Goal: Task Accomplishment & Management: Use online tool/utility

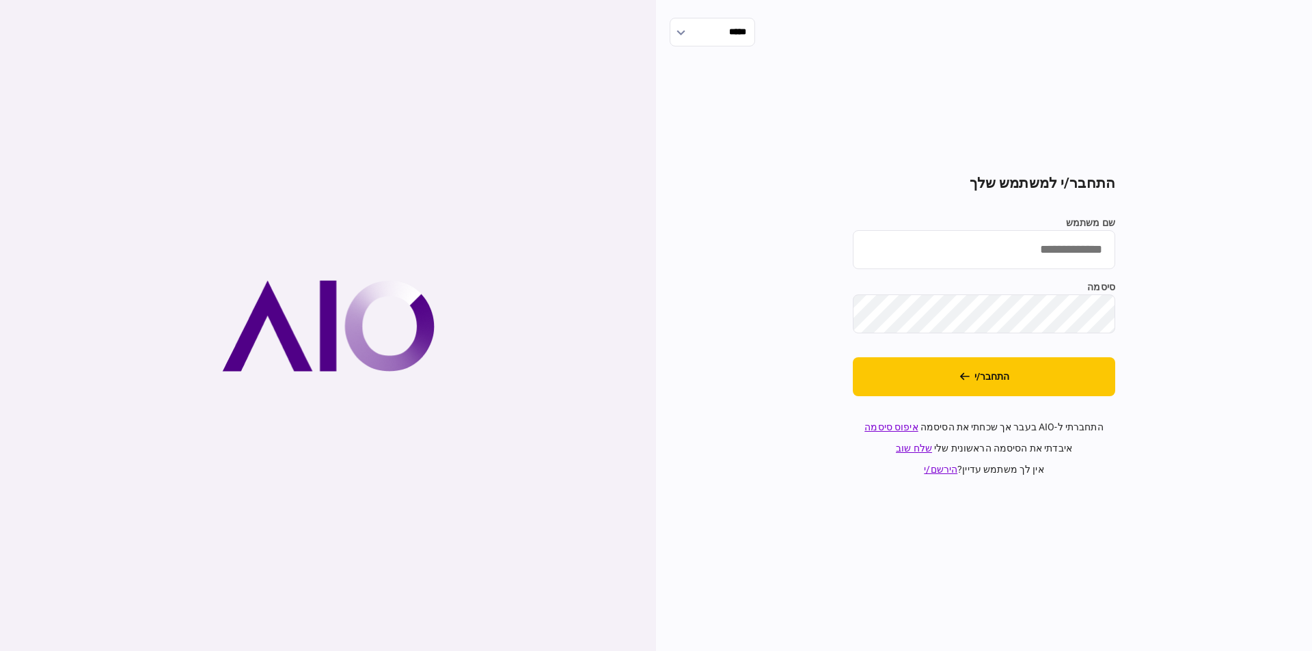
click at [994, 227] on label "שם משתמש" at bounding box center [984, 223] width 262 height 14
click at [994, 230] on input "שם משתמש" at bounding box center [984, 249] width 262 height 39
click at [996, 246] on input "שם משתמש" at bounding box center [984, 249] width 262 height 39
type input "*********"
click at [853, 357] on button "התחבר/י" at bounding box center [984, 376] width 262 height 39
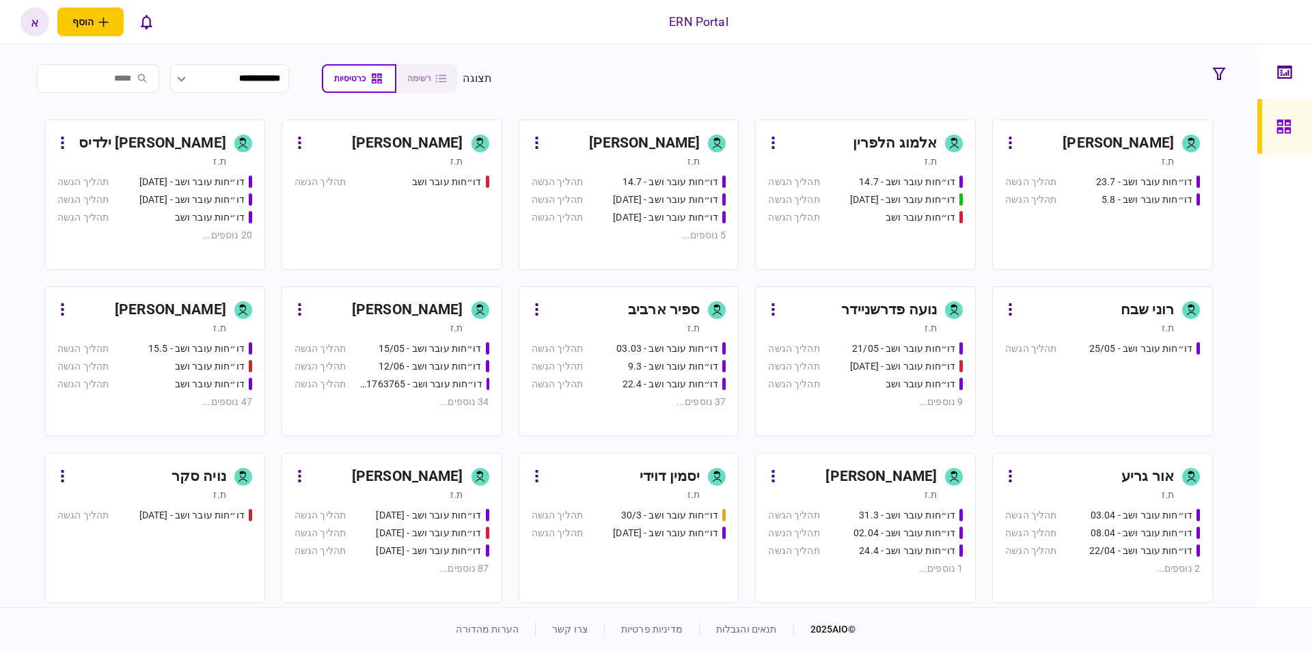
click at [405, 482] on div "[PERSON_NAME]" at bounding box center [407, 477] width 111 height 22
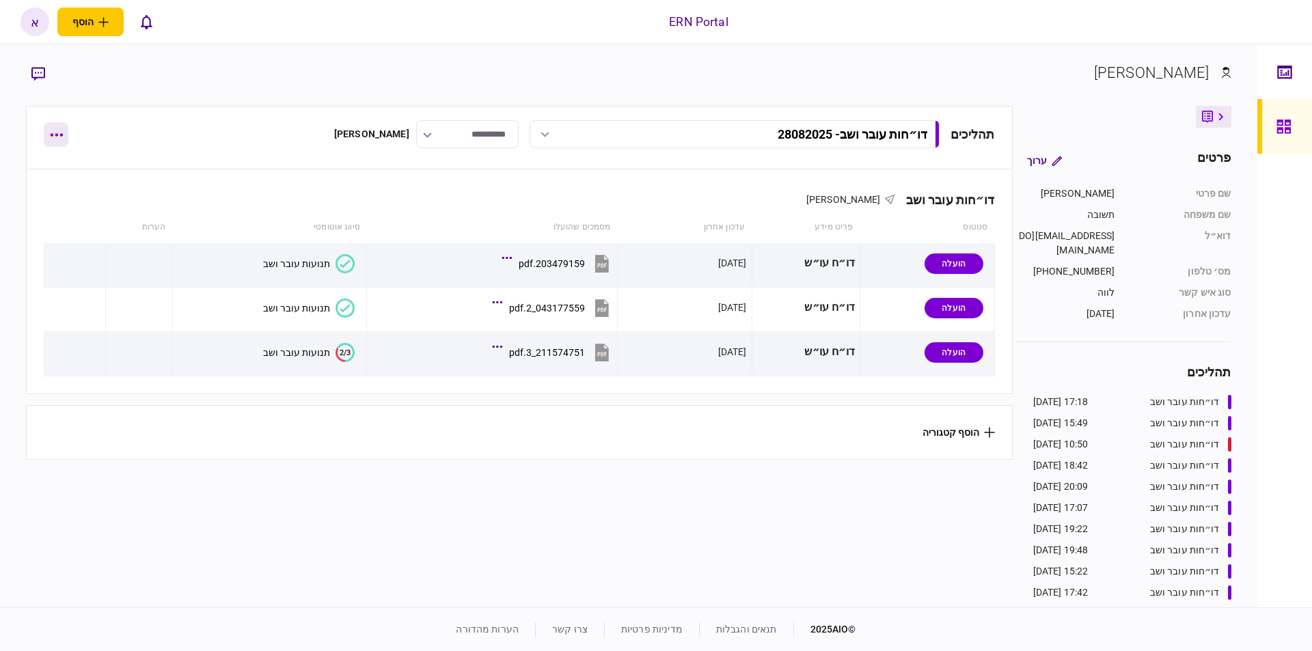
click at [52, 133] on icon "button" at bounding box center [56, 134] width 13 height 3
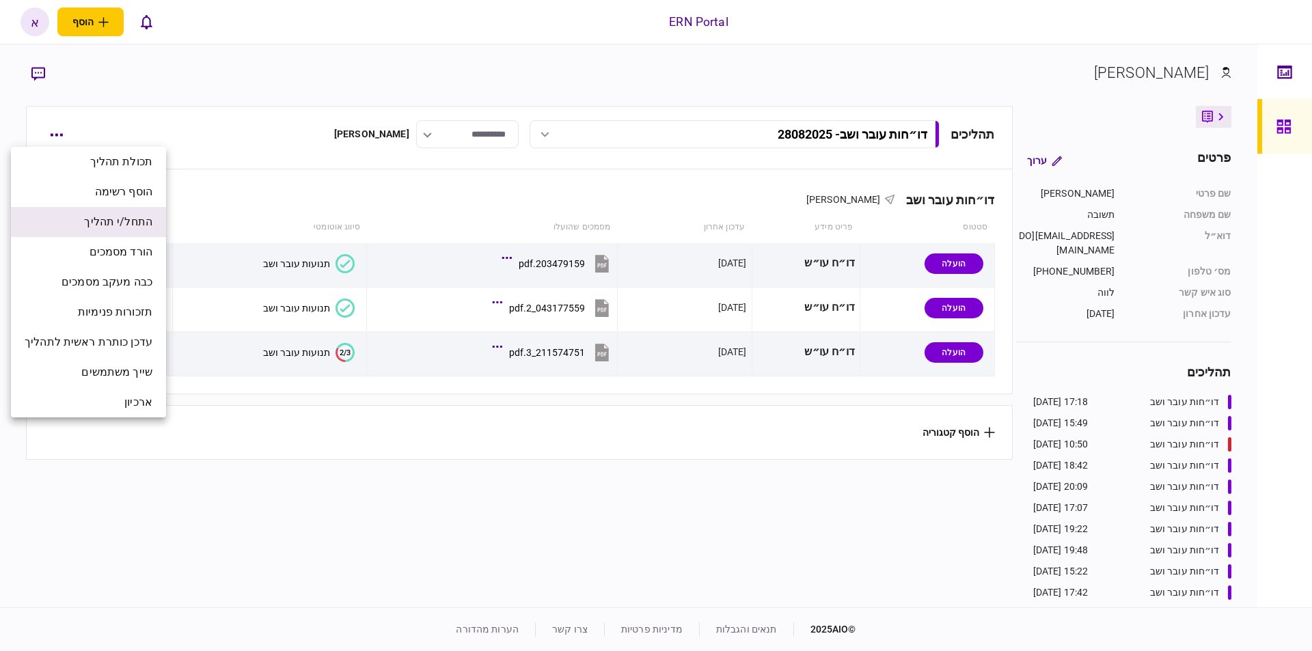
click at [135, 215] on span "התחל/י תהליך" at bounding box center [118, 222] width 68 height 16
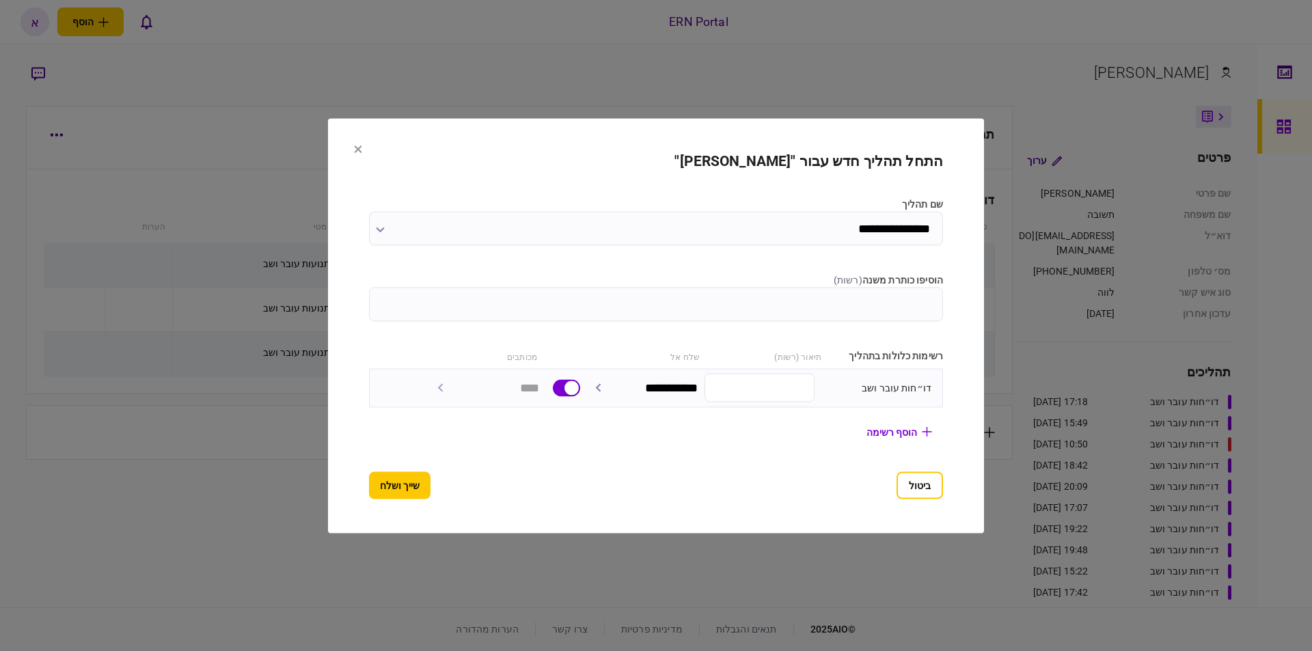
click at [907, 301] on input "הוסיפו כותרת משנה ( רשות )" at bounding box center [656, 304] width 574 height 34
type input "********"
click at [398, 487] on button "שייך ושלח" at bounding box center [399, 484] width 61 height 27
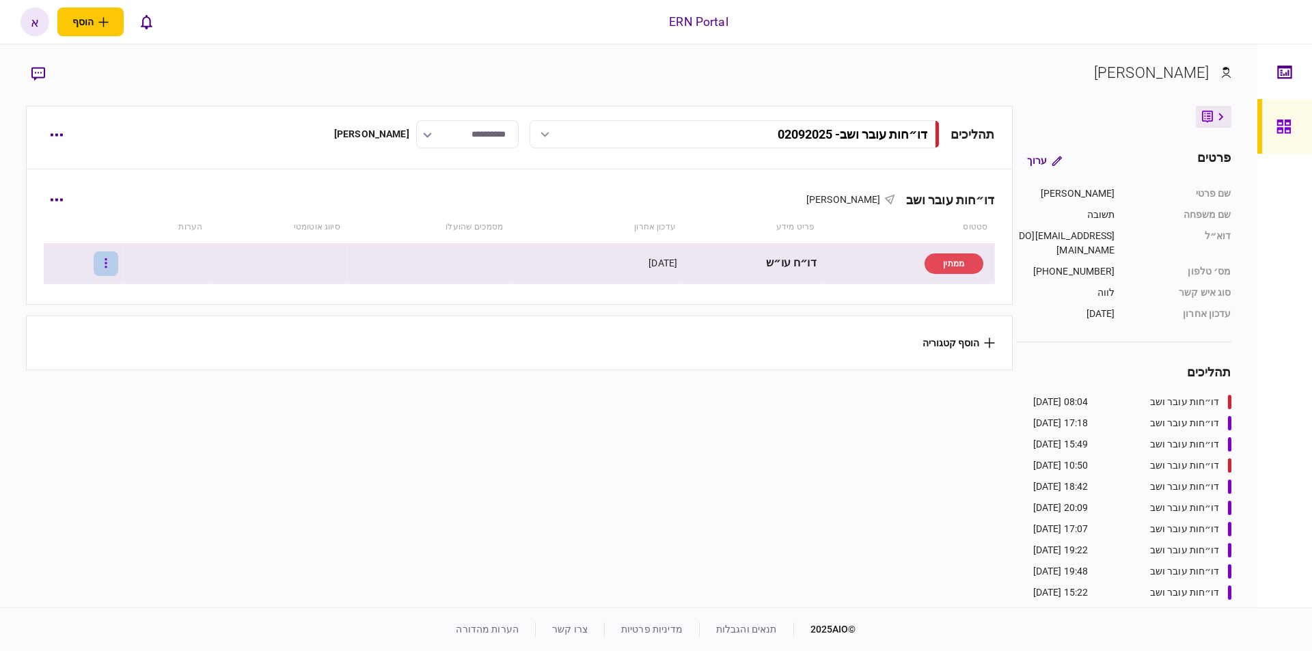
click at [108, 263] on button "button" at bounding box center [106, 263] width 25 height 25
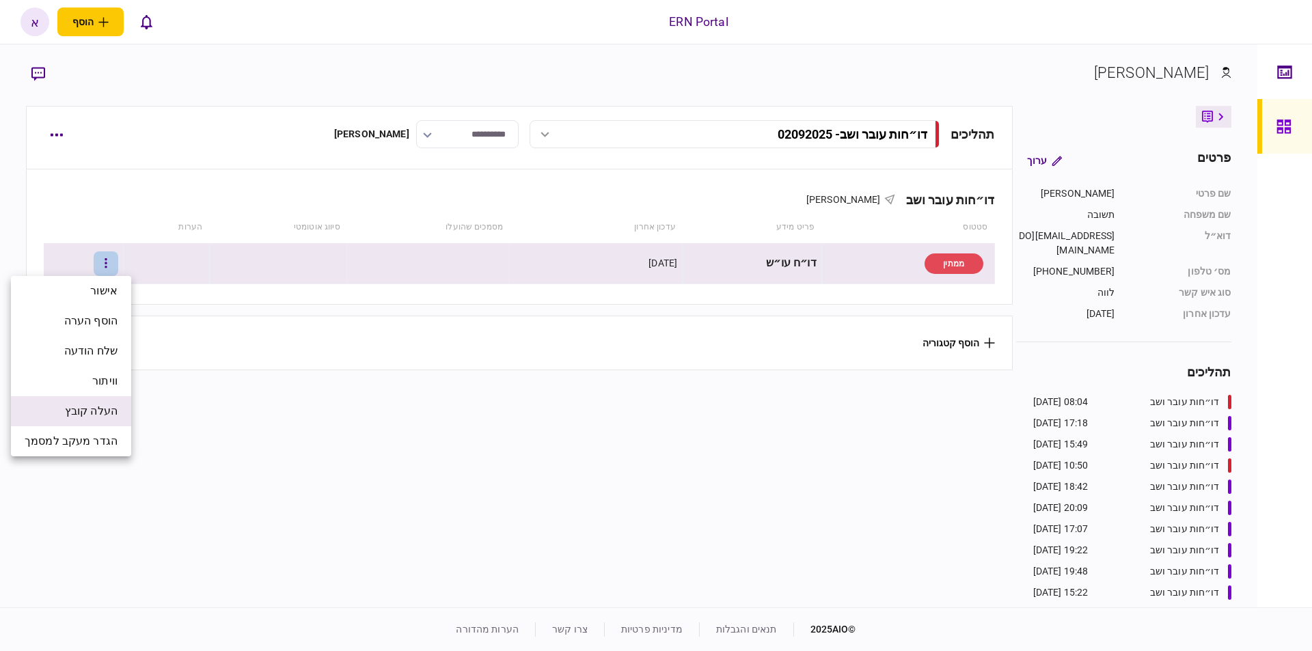
click at [97, 409] on span "העלה קובץ" at bounding box center [91, 411] width 53 height 16
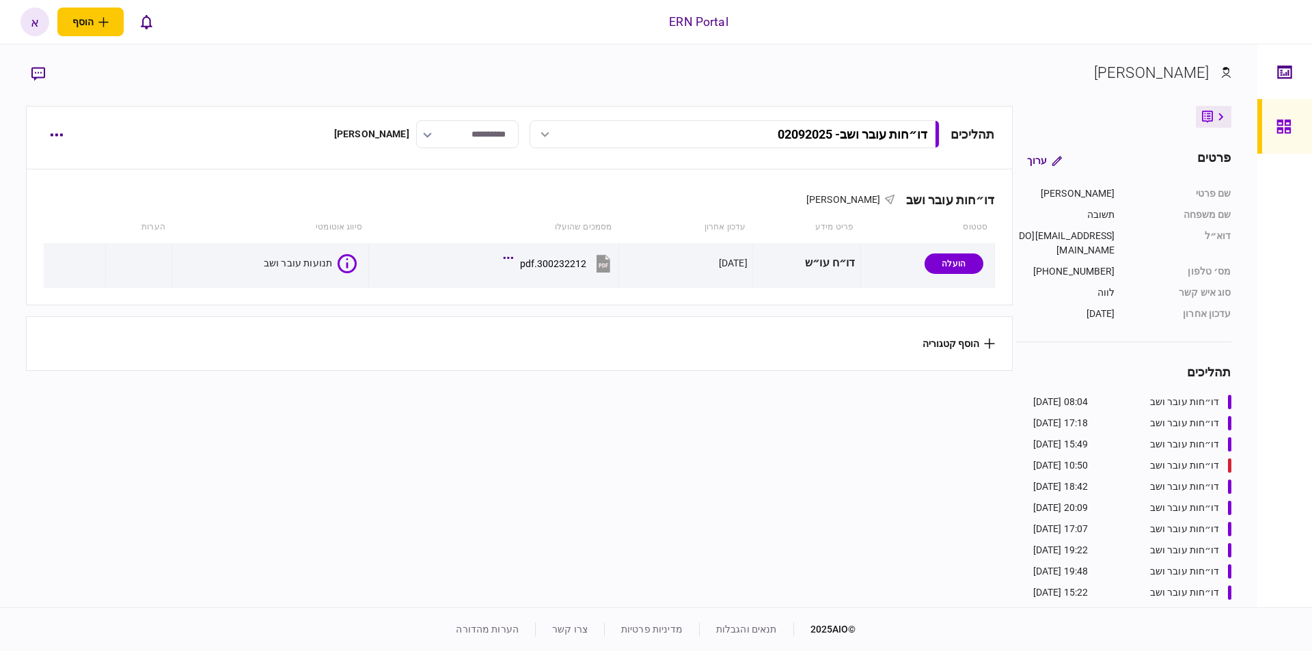
click at [618, 539] on section "תהליכים דו״חות עובר ושב - 02092025 דו״חות עובר ושב - 02092025 08:04 [DATE] דו״ח…" at bounding box center [519, 355] width 986 height 498
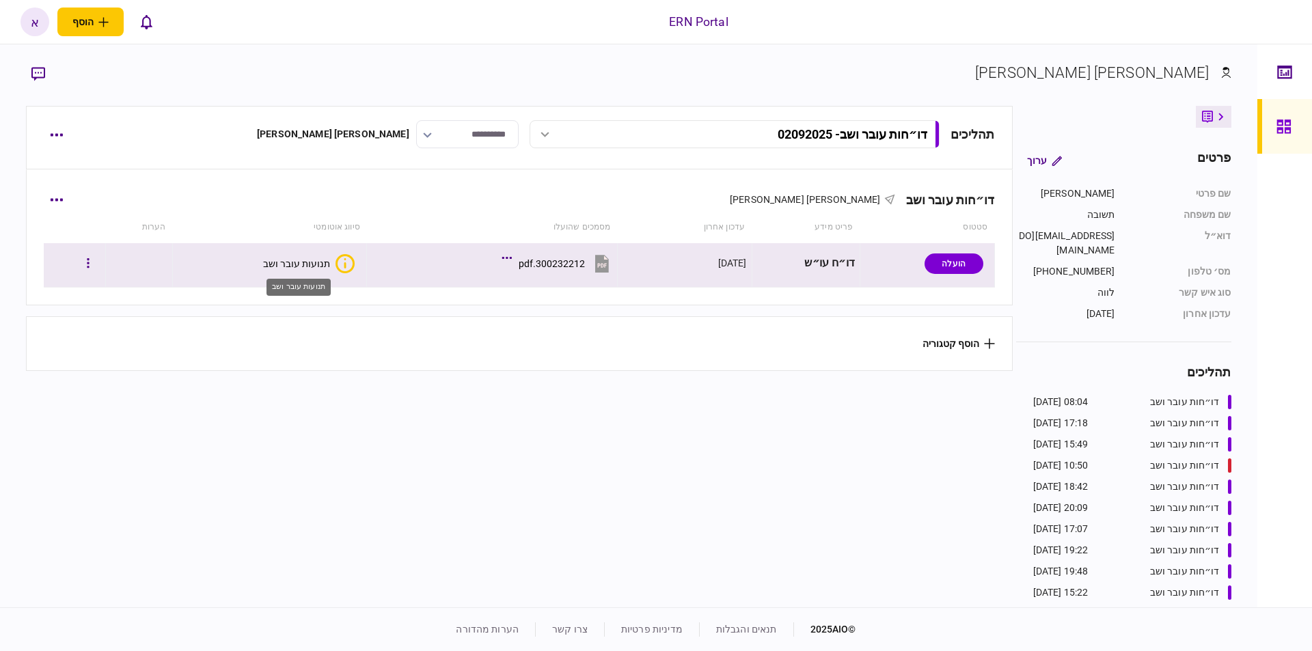
click at [286, 259] on div "תנועות עובר ושב" at bounding box center [296, 263] width 67 height 11
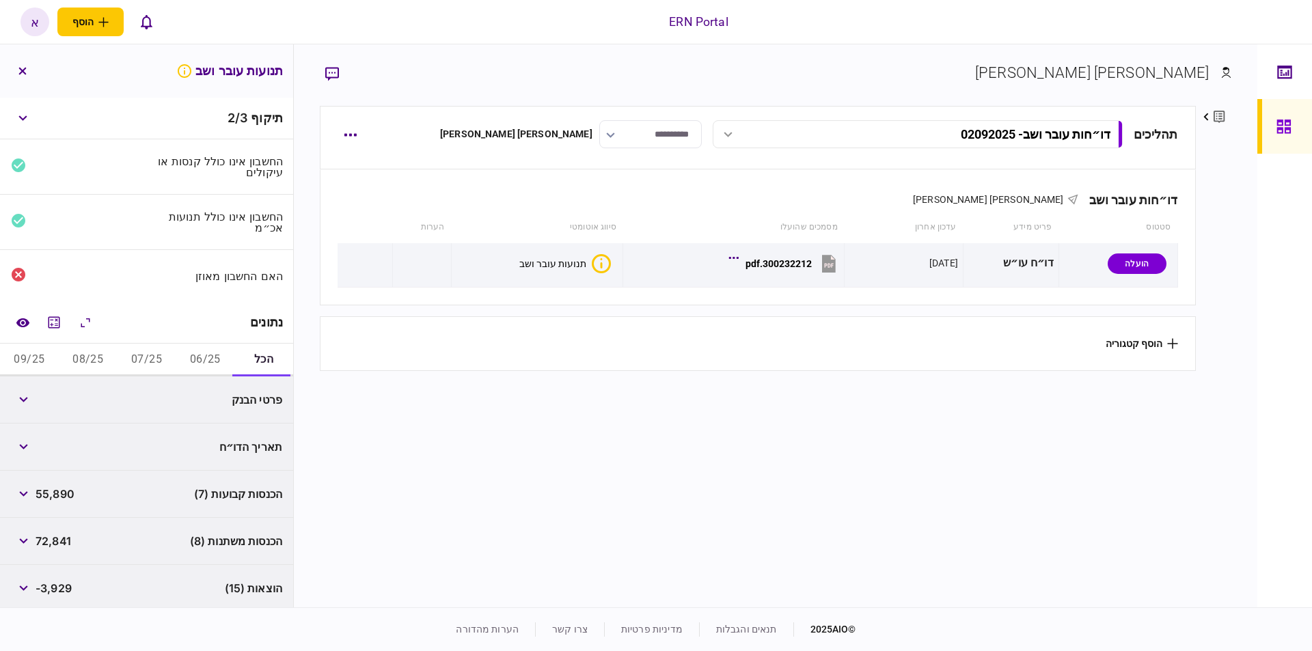
drag, startPoint x: 213, startPoint y: 353, endPoint x: 188, endPoint y: 353, distance: 25.3
click at [211, 353] on button "06/25" at bounding box center [205, 360] width 59 height 33
click at [59, 326] on icon "מחשבון" at bounding box center [55, 322] width 12 height 12
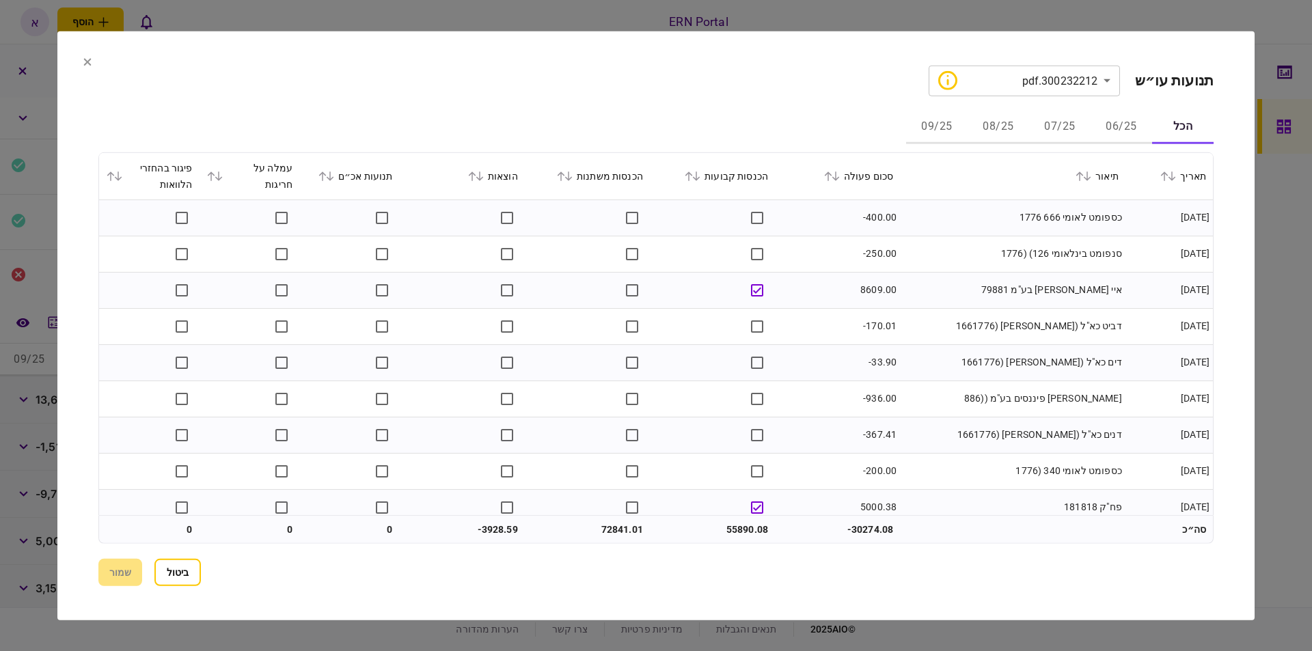
click at [1132, 141] on button "06/25" at bounding box center [1121, 127] width 61 height 33
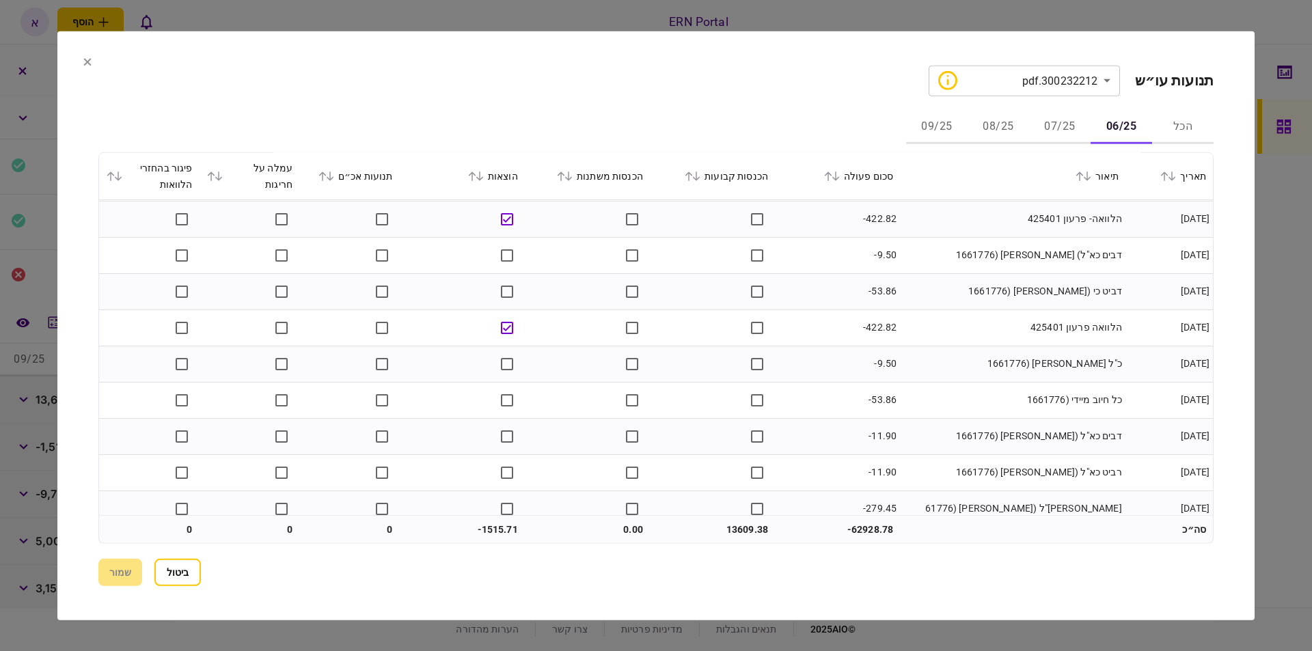
scroll to position [1280, 0]
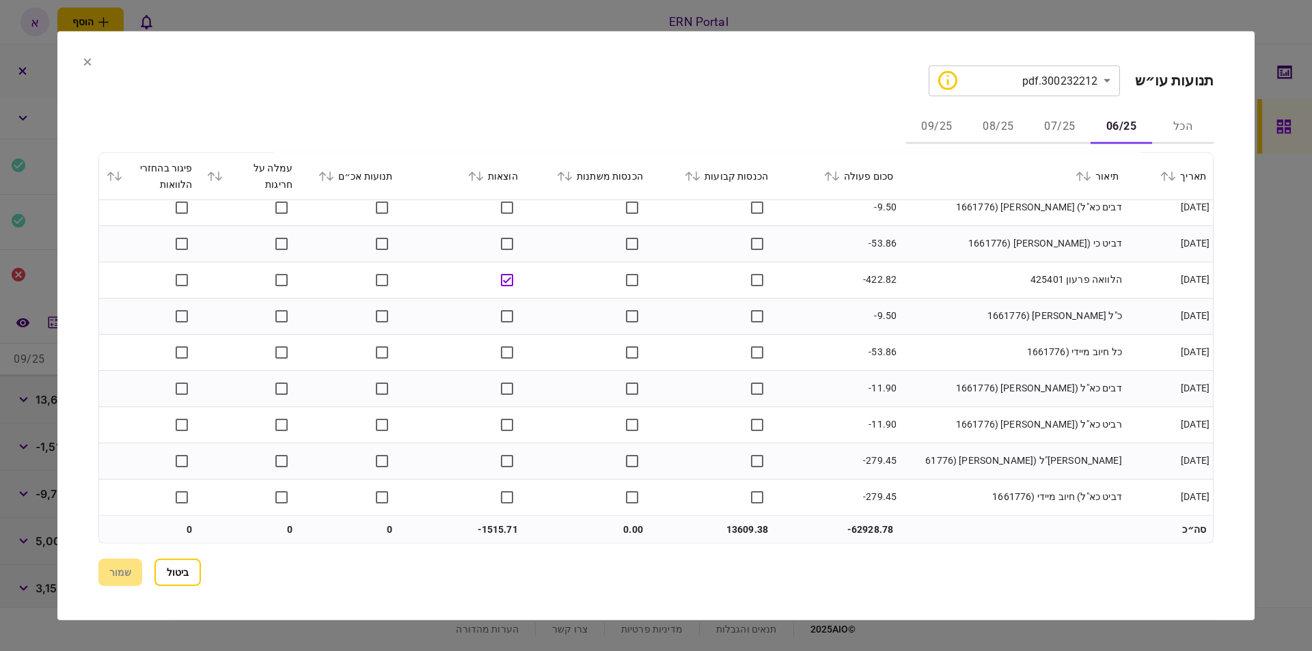
click at [1056, 121] on button "07/25" at bounding box center [1059, 127] width 61 height 33
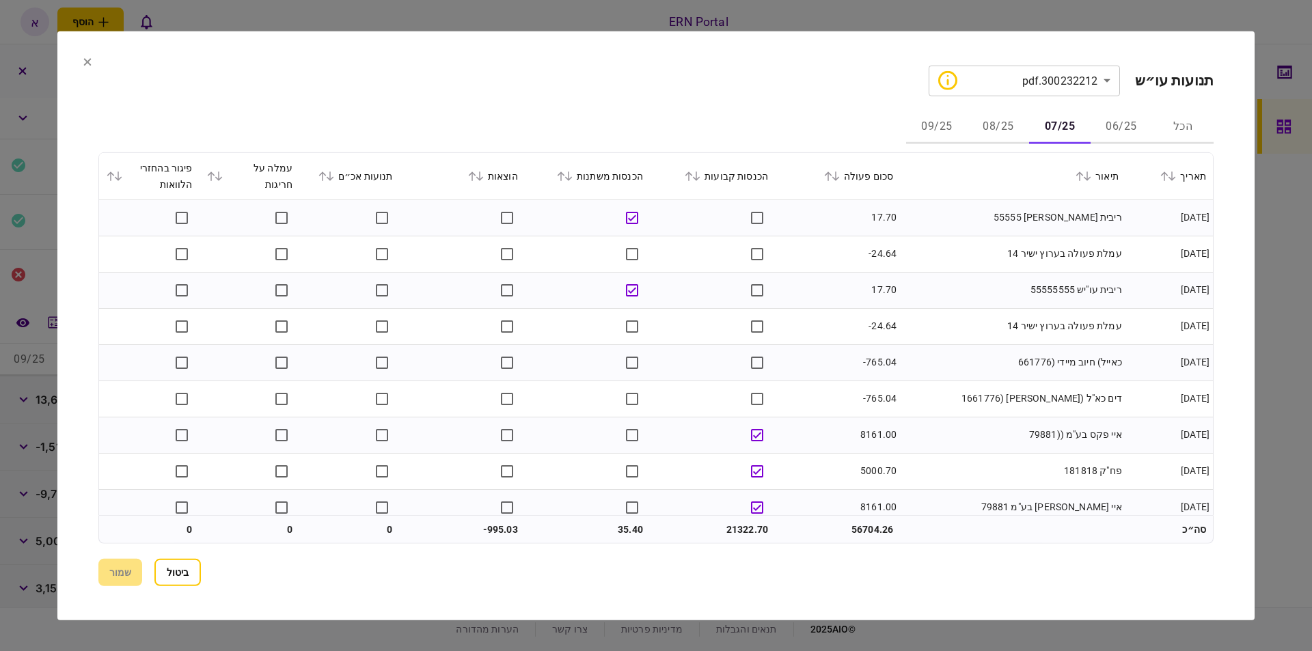
click at [1092, 115] on button "06/25" at bounding box center [1121, 127] width 61 height 33
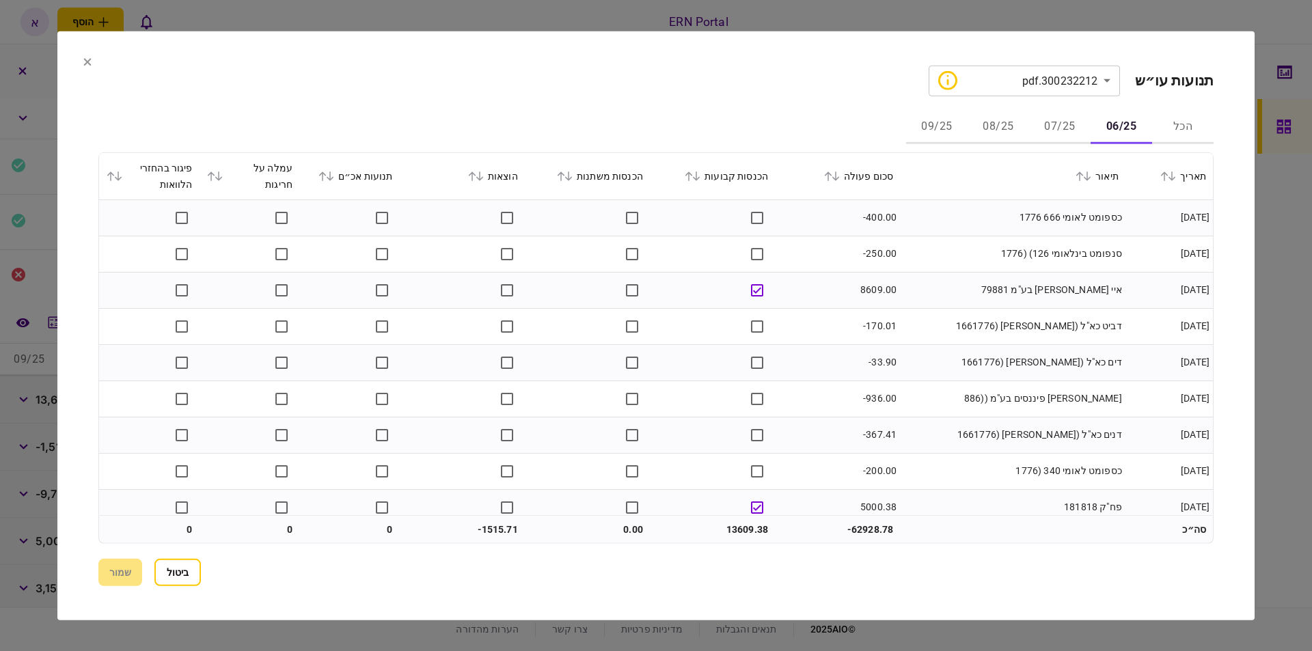
click at [1047, 105] on div "**********" at bounding box center [655, 325] width 1115 height 521
click at [1057, 124] on button "07/25" at bounding box center [1059, 127] width 61 height 33
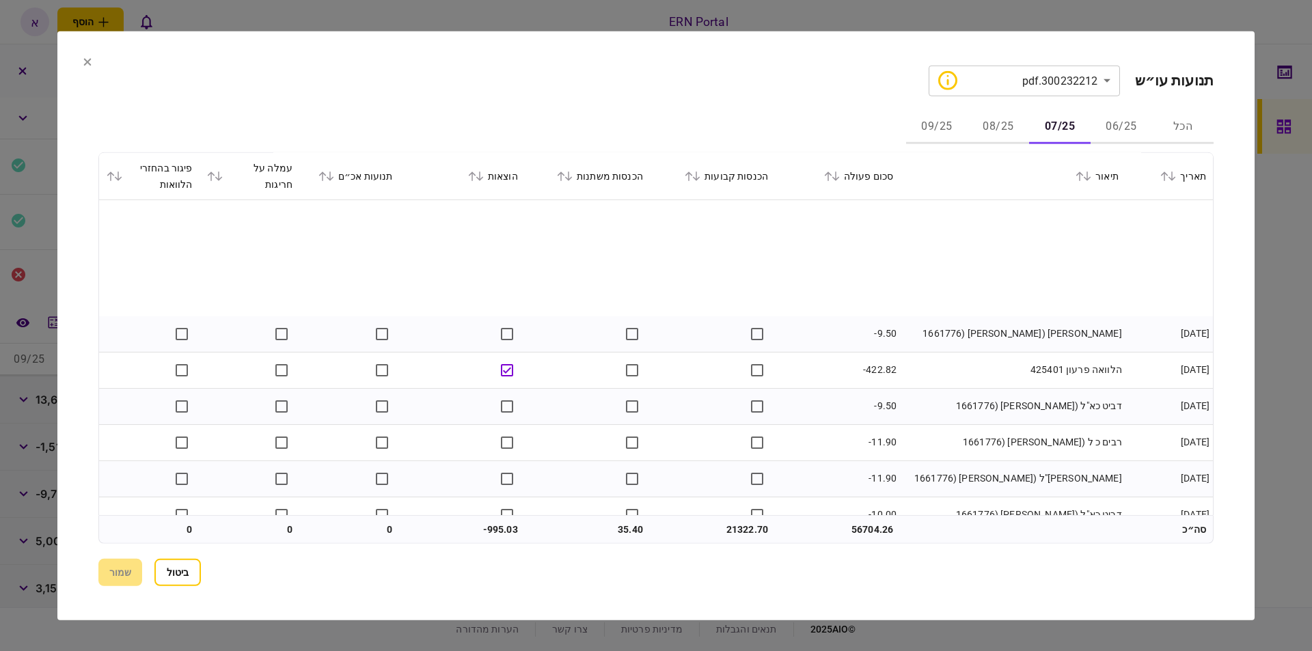
scroll to position [1107, 0]
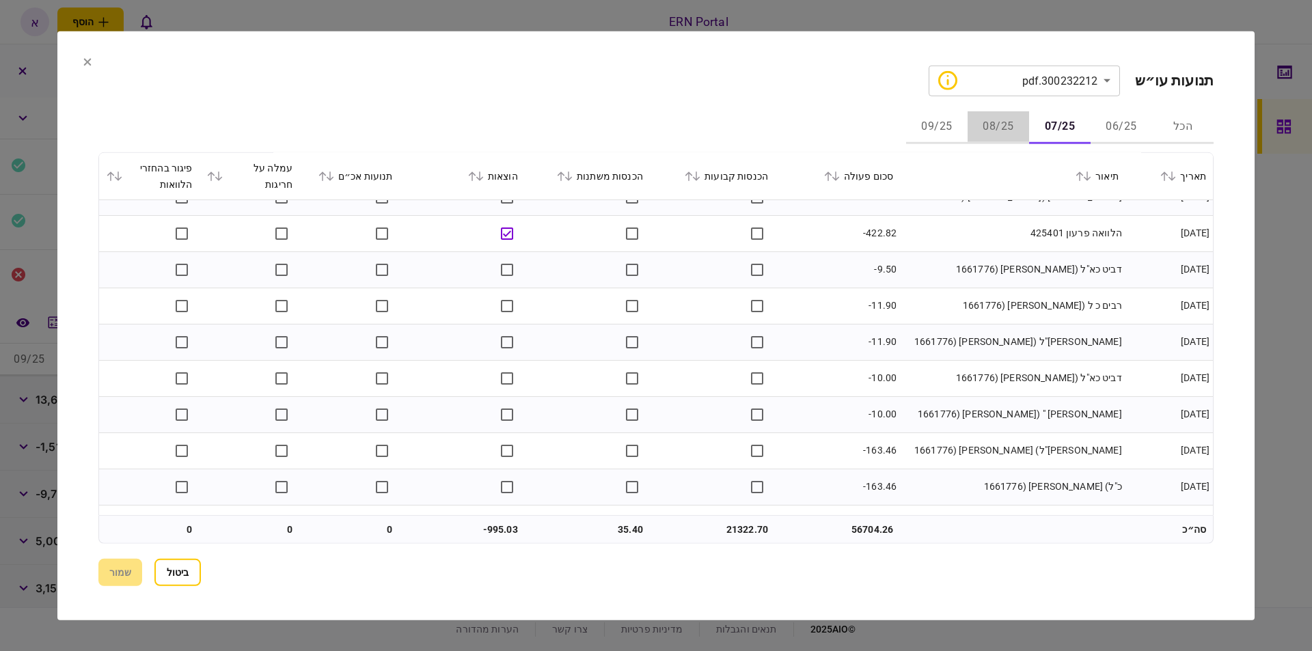
click at [1001, 128] on button "08/25" at bounding box center [998, 127] width 61 height 33
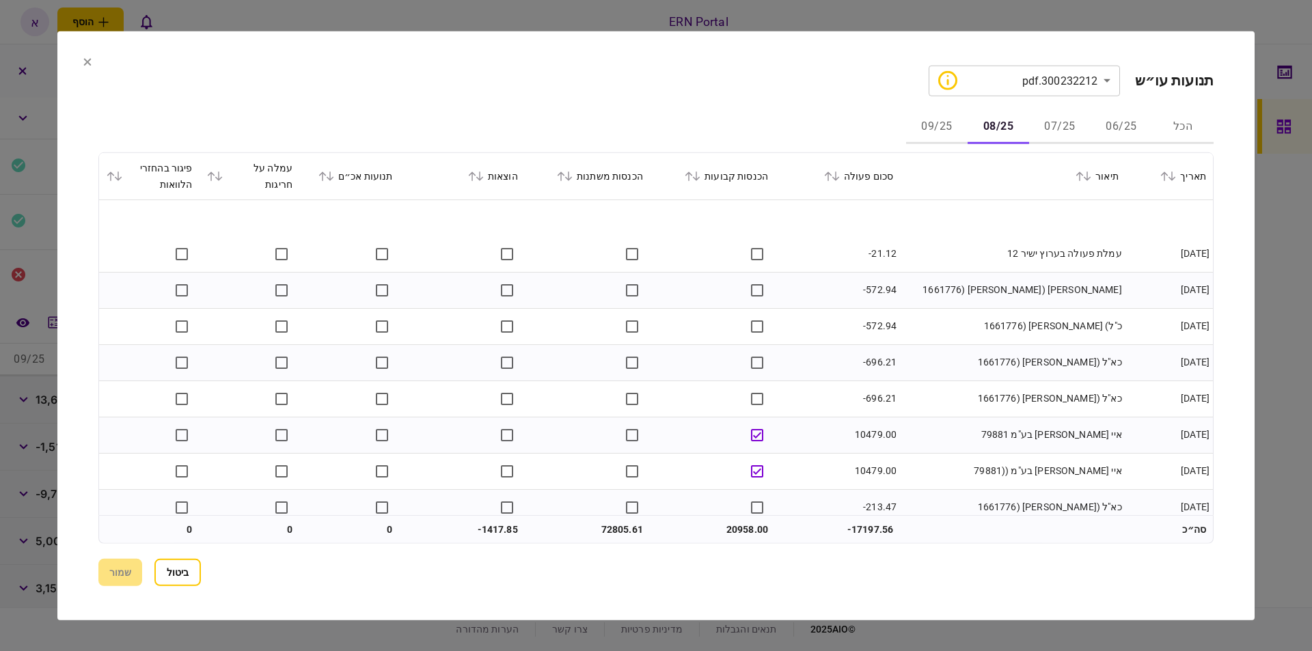
scroll to position [68, 0]
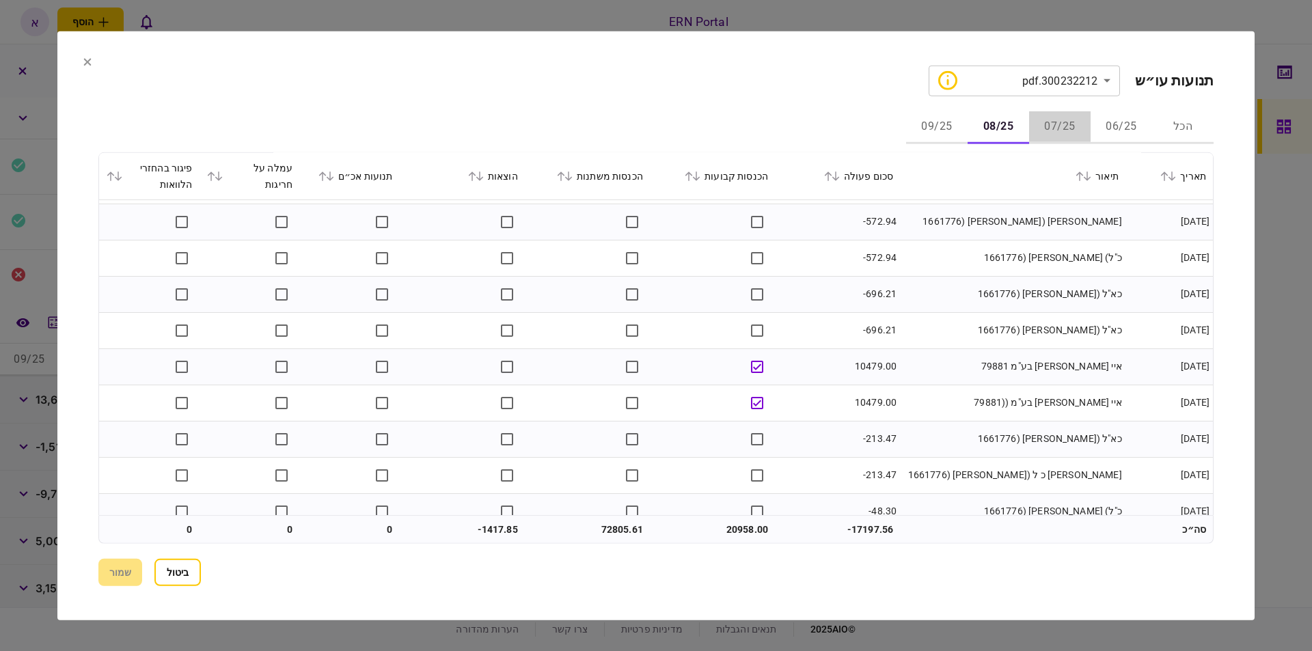
drag, startPoint x: 1073, startPoint y: 133, endPoint x: 1073, endPoint y: 141, distance: 8.9
click at [1072, 133] on button "07/25" at bounding box center [1059, 127] width 61 height 33
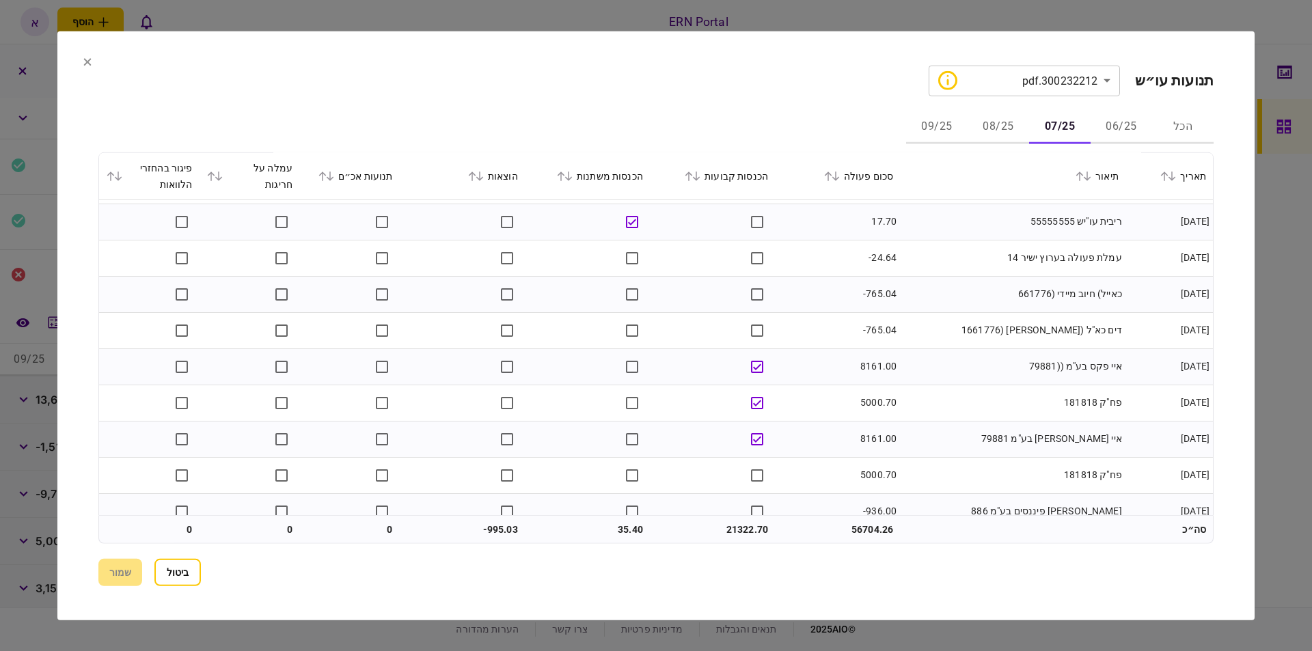
scroll to position [137, 0]
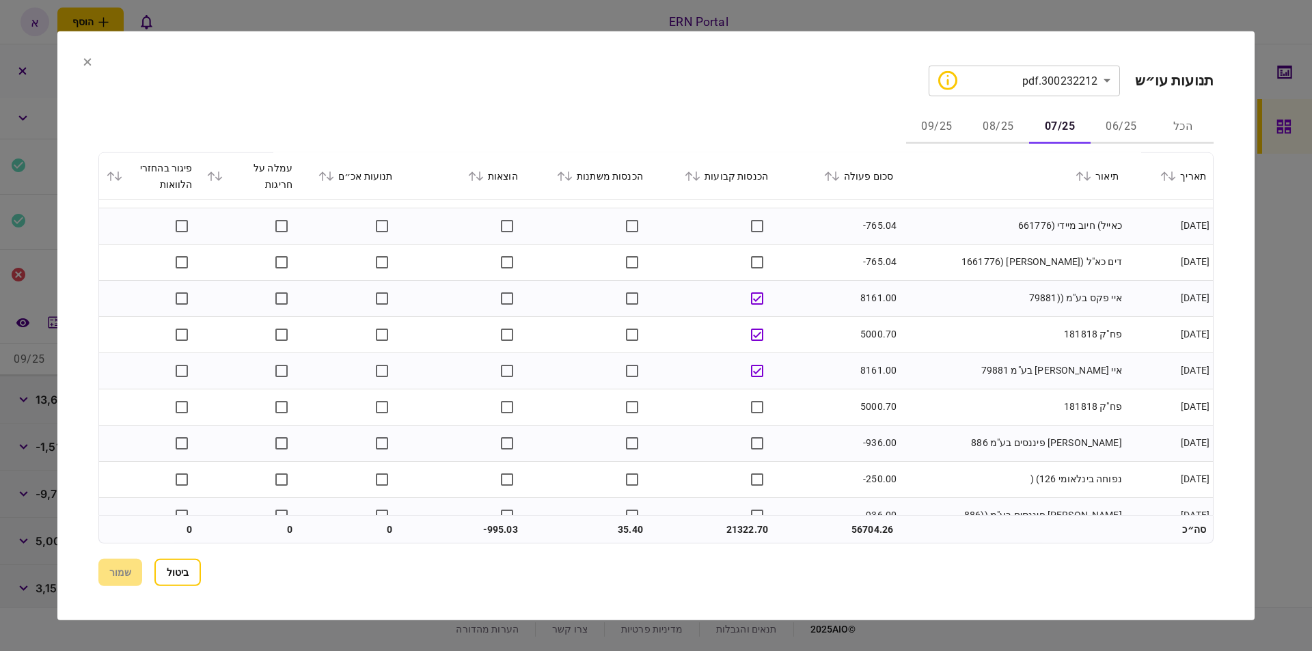
click at [1007, 125] on button "08/25" at bounding box center [998, 127] width 61 height 33
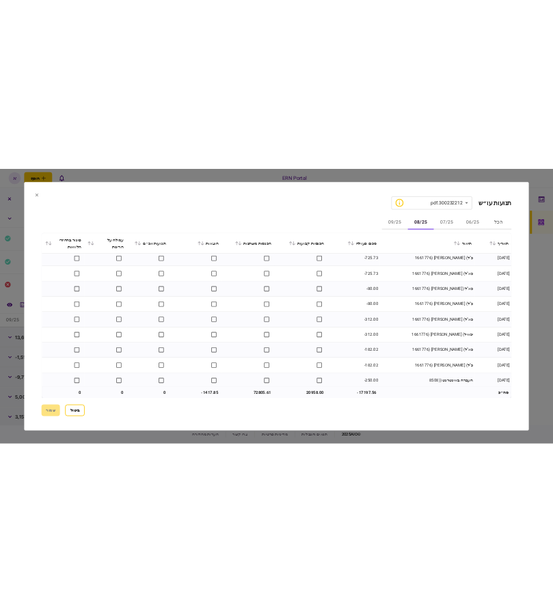
scroll to position [2439, 0]
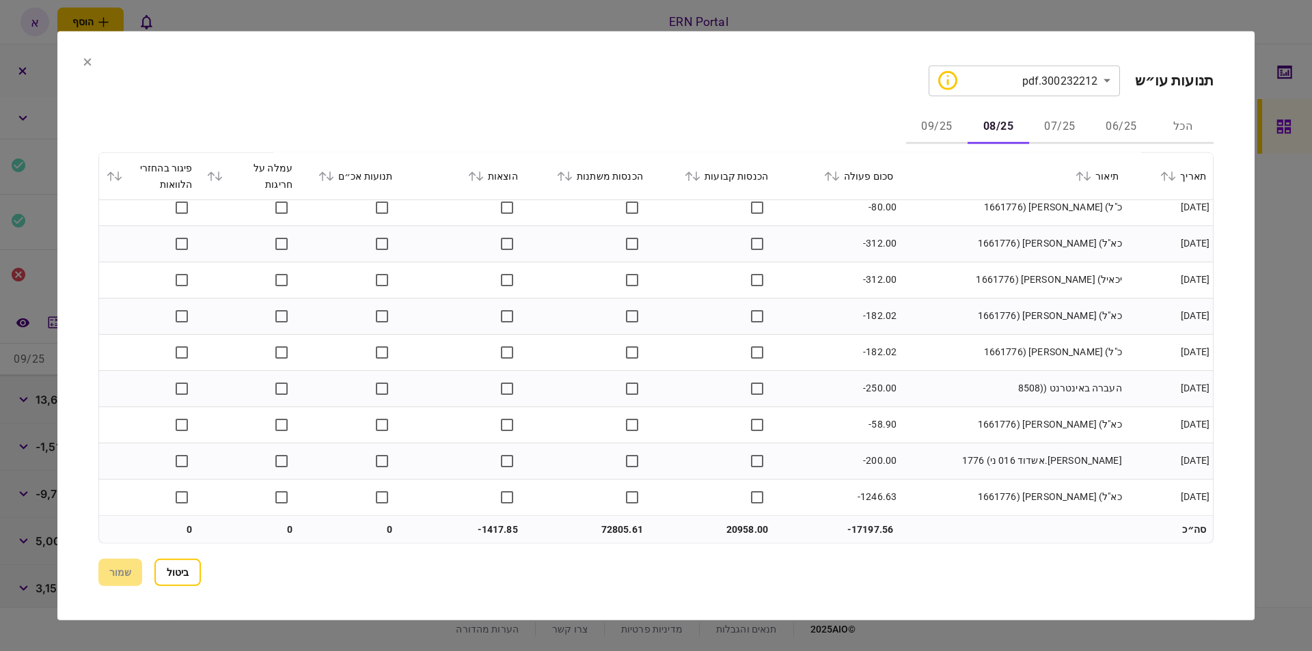
click at [946, 121] on button "09/25" at bounding box center [936, 127] width 61 height 33
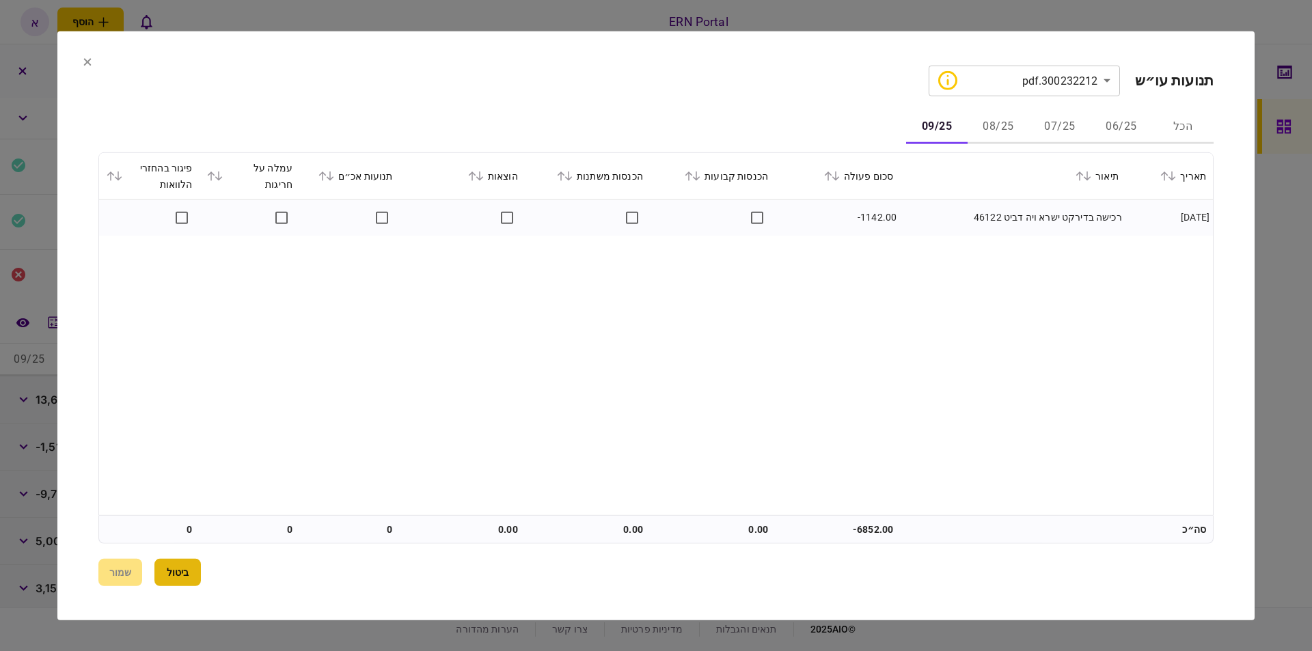
click at [190, 581] on button "ביטול" at bounding box center [177, 572] width 46 height 27
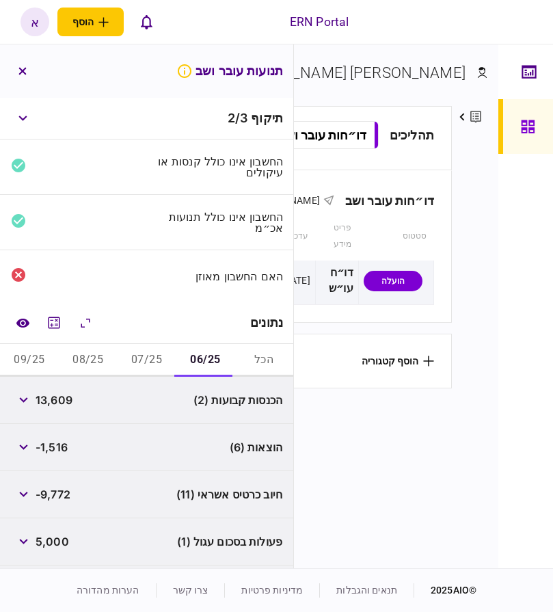
click at [57, 401] on span "13,609" at bounding box center [54, 400] width 37 height 16
click at [55, 402] on span "13,609" at bounding box center [54, 400] width 37 height 16
click at [55, 401] on span "13,609" at bounding box center [54, 400] width 37 height 16
copy span "13,609"
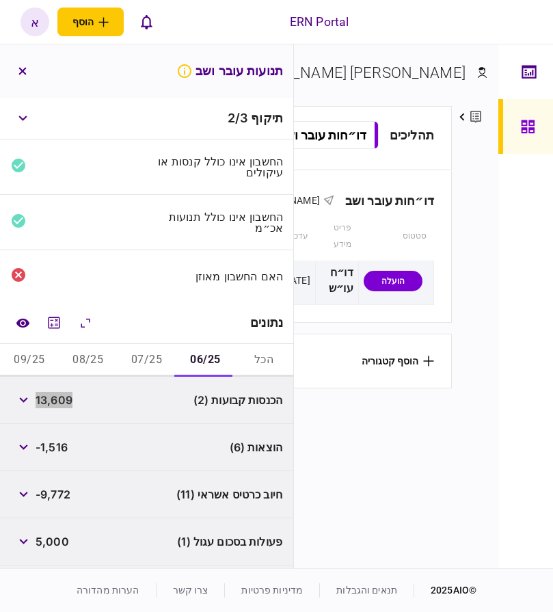
scroll to position [92, 0]
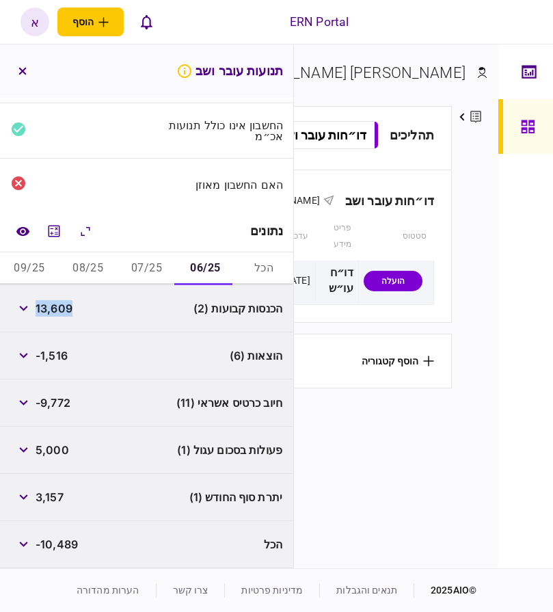
click at [52, 496] on span "3,157" at bounding box center [50, 497] width 28 height 16
click at [52, 497] on span "3,157" at bounding box center [50, 497] width 28 height 16
copy span "3,157"
click at [129, 269] on button "07/25" at bounding box center [147, 268] width 59 height 33
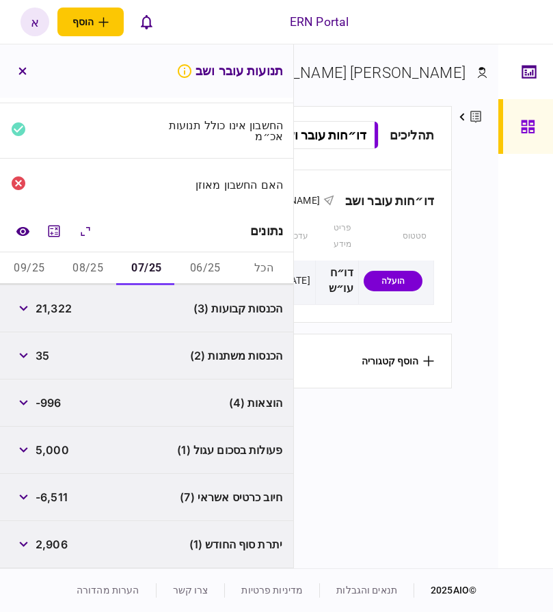
click at [55, 308] on span "21,322" at bounding box center [54, 308] width 36 height 16
copy span "21,322"
click at [59, 548] on span "2,906" at bounding box center [52, 544] width 32 height 16
click at [59, 547] on span "2,906" at bounding box center [52, 544] width 32 height 16
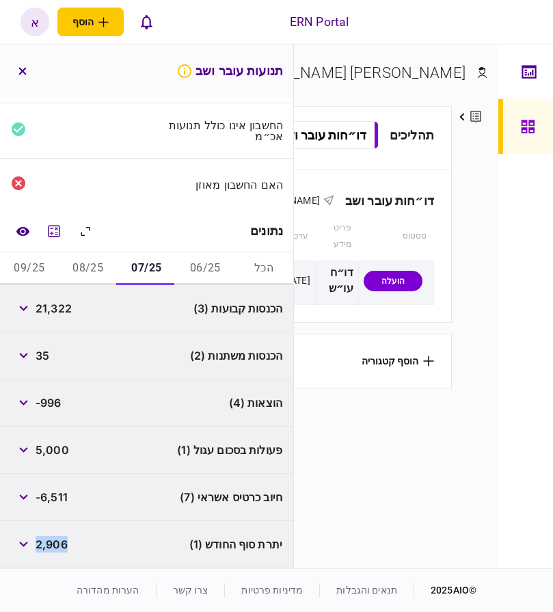
copy span "2,906"
click at [85, 273] on button "08/25" at bounding box center [88, 268] width 59 height 33
click at [68, 312] on span "20,958" at bounding box center [55, 308] width 39 height 16
copy span "20,958"
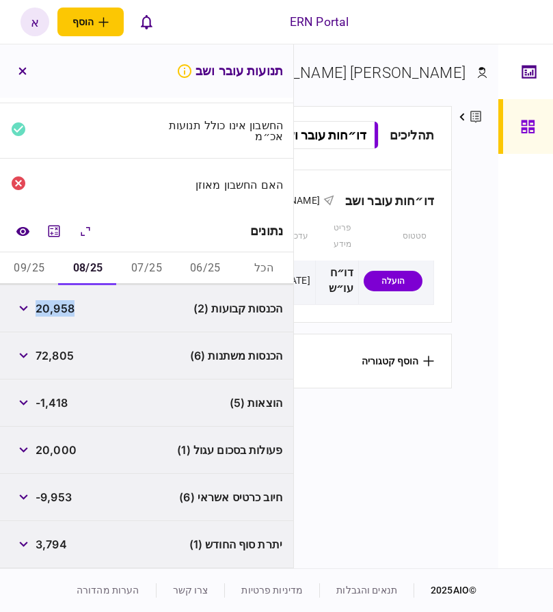
click at [57, 546] on span "3,794" at bounding box center [51, 544] width 31 height 16
drag, startPoint x: 57, startPoint y: 546, endPoint x: 64, endPoint y: 544, distance: 7.1
click at [57, 546] on span "3,794" at bounding box center [51, 544] width 31 height 16
copy span "3,794"
click at [49, 270] on button "09/25" at bounding box center [29, 268] width 59 height 33
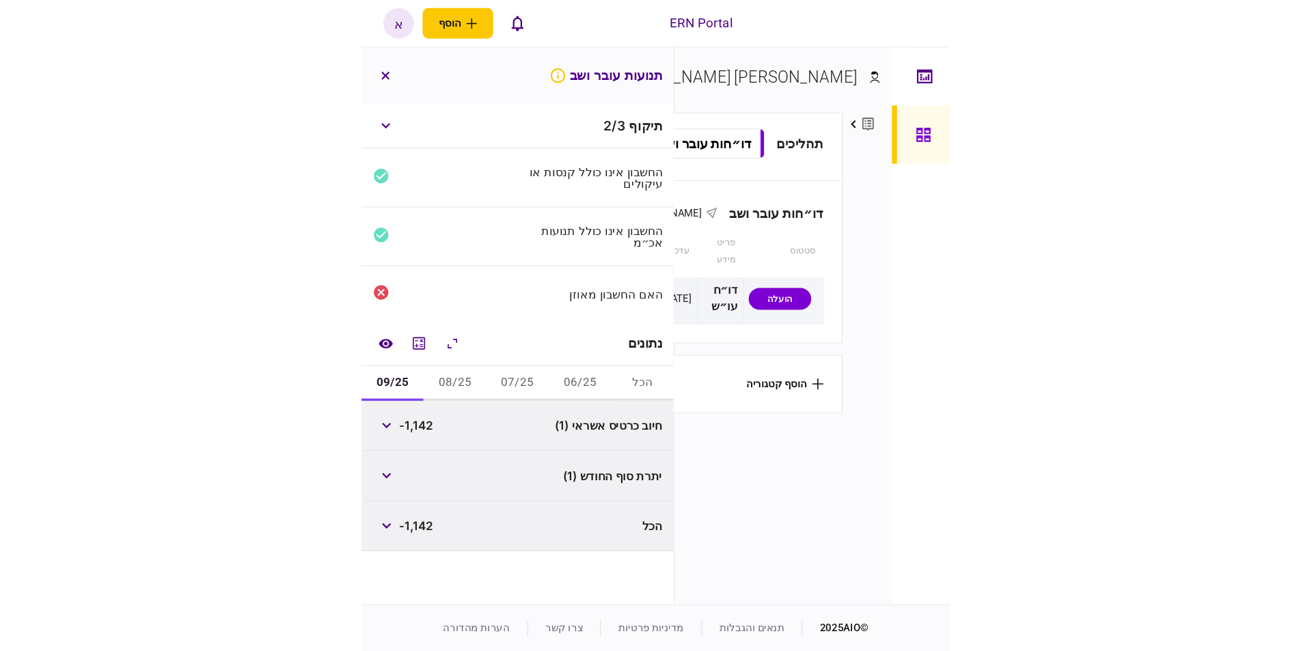
scroll to position [0, 0]
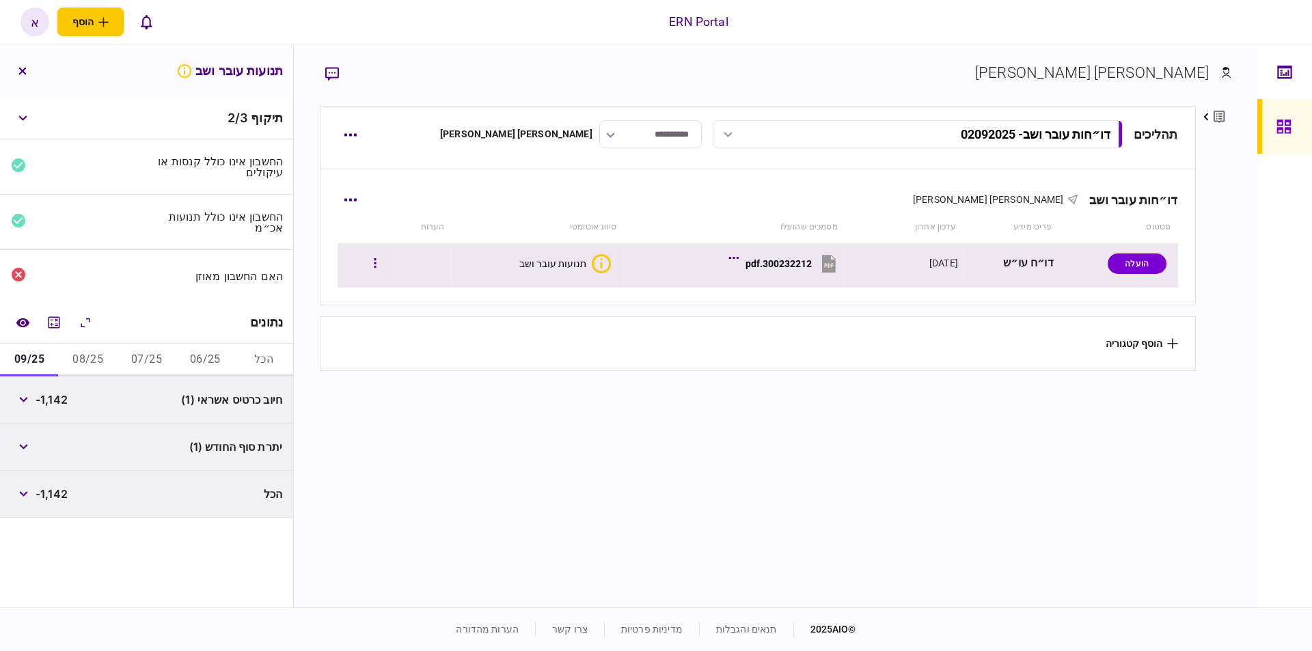
click at [802, 262] on div "300232212.pdf" at bounding box center [779, 263] width 66 height 11
